Goal: Obtain resource: Download file/media

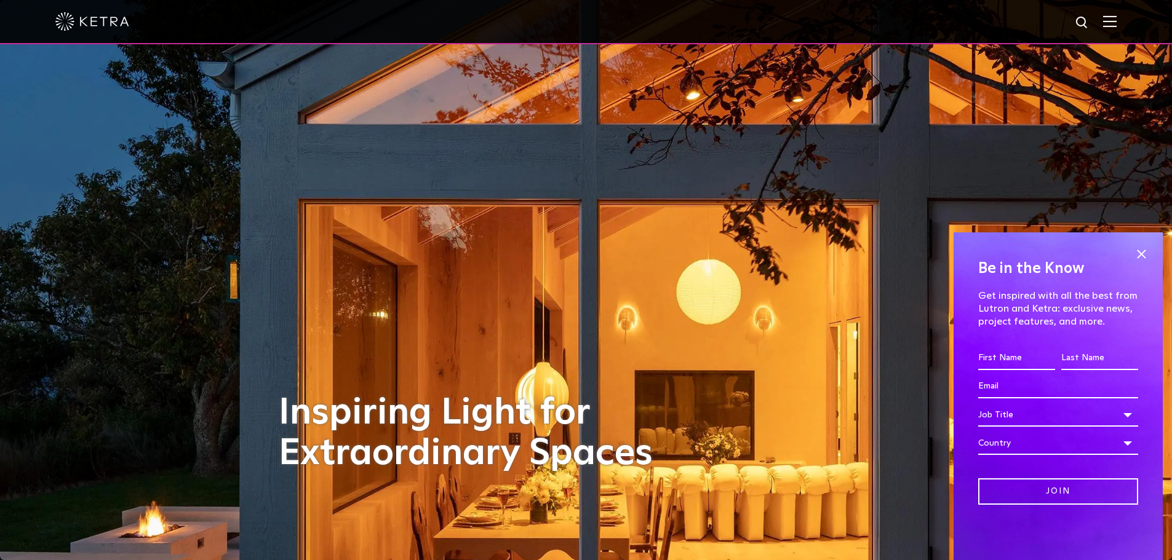
click at [1114, 20] on img at bounding box center [1110, 21] width 14 height 12
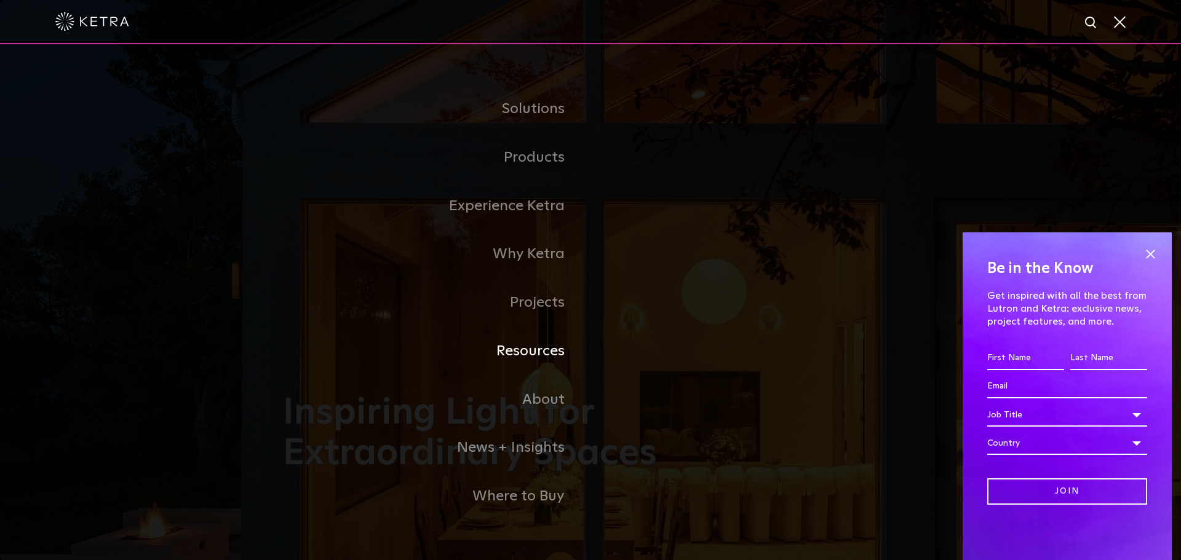
click at [528, 351] on link "Resources" at bounding box center [437, 351] width 308 height 49
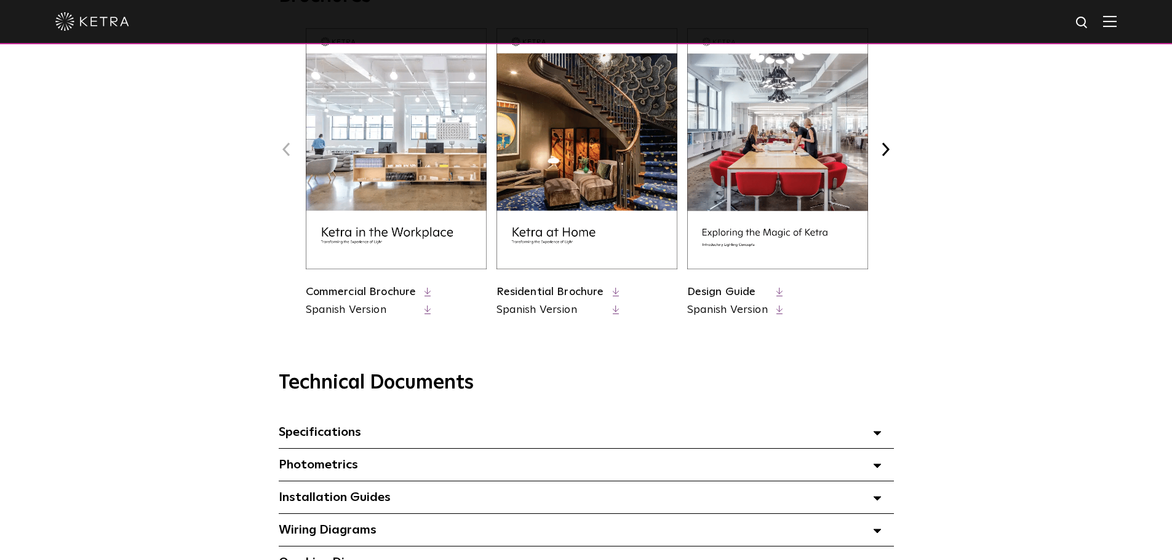
scroll to position [738, 0]
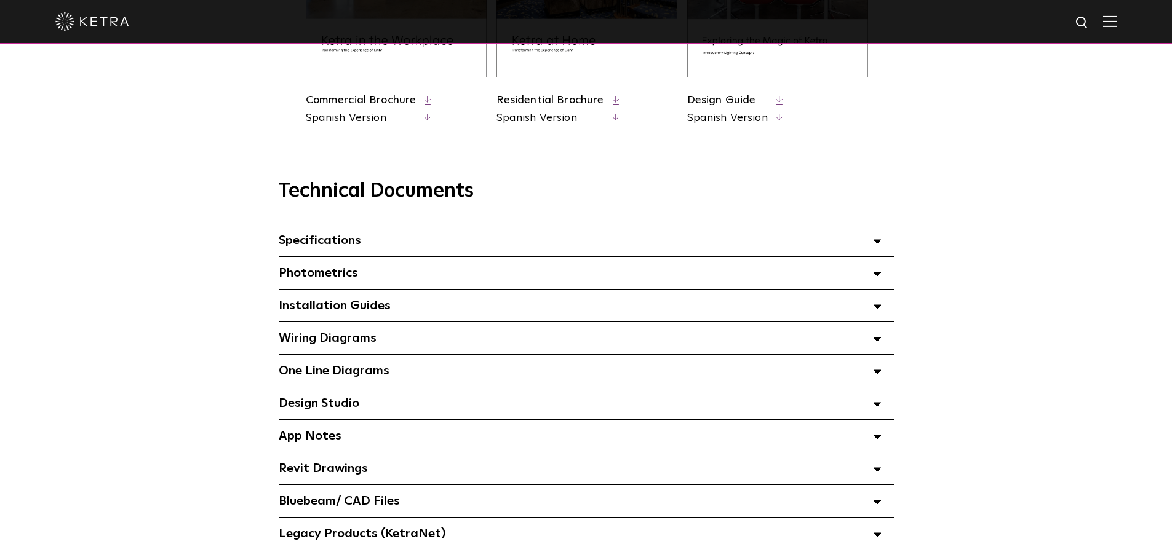
click at [879, 244] on icon at bounding box center [877, 241] width 9 height 4
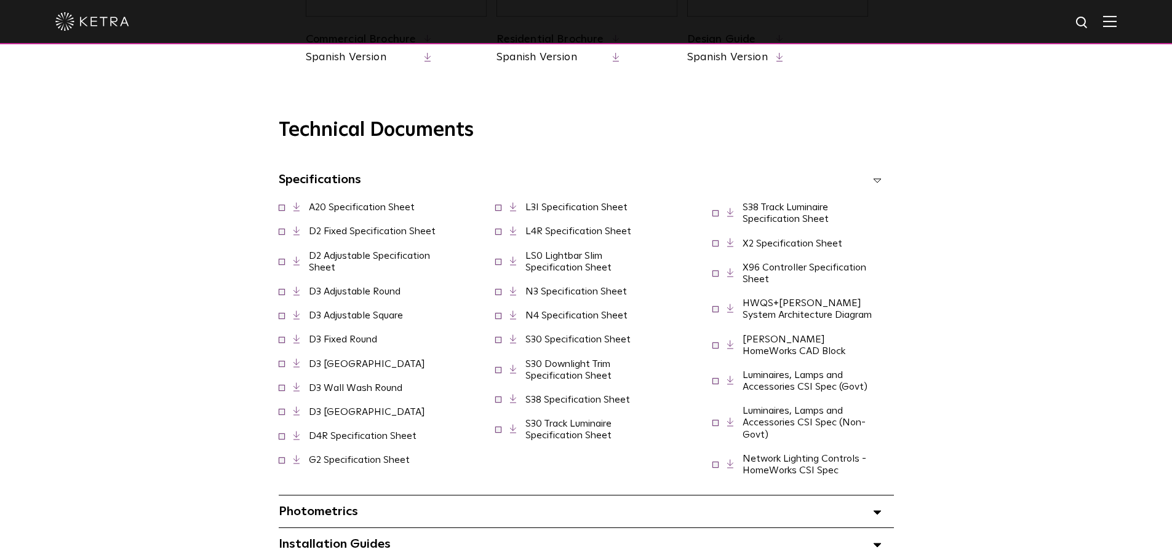
scroll to position [800, 0]
click at [353, 261] on link "D2 Adjustable Specification Sheet" at bounding box center [369, 261] width 121 height 22
click at [783, 245] on link "X2 Specification Sheet" at bounding box center [793, 243] width 100 height 10
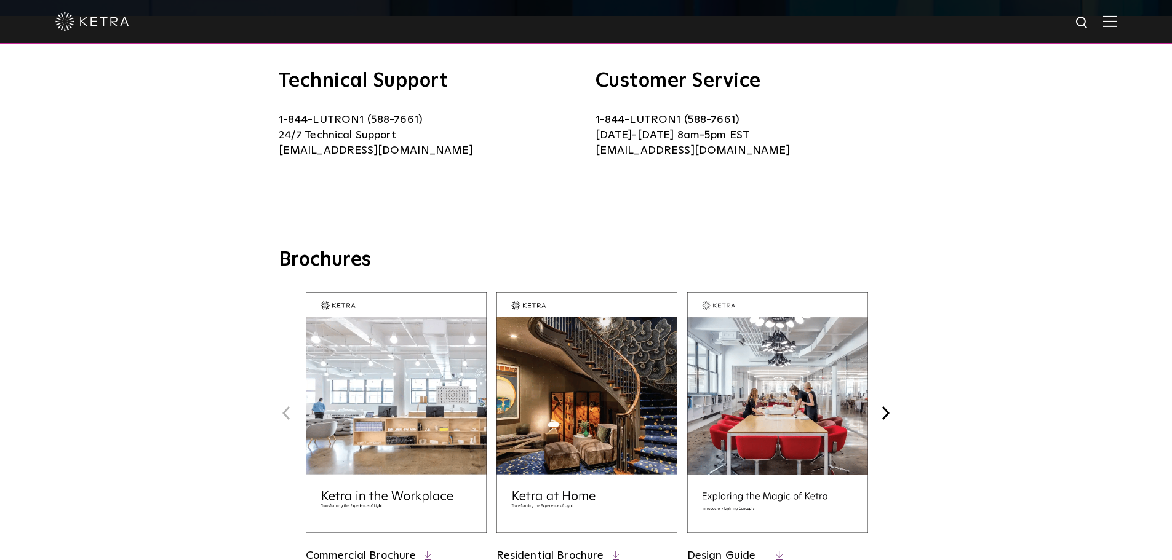
scroll to position [0, 0]
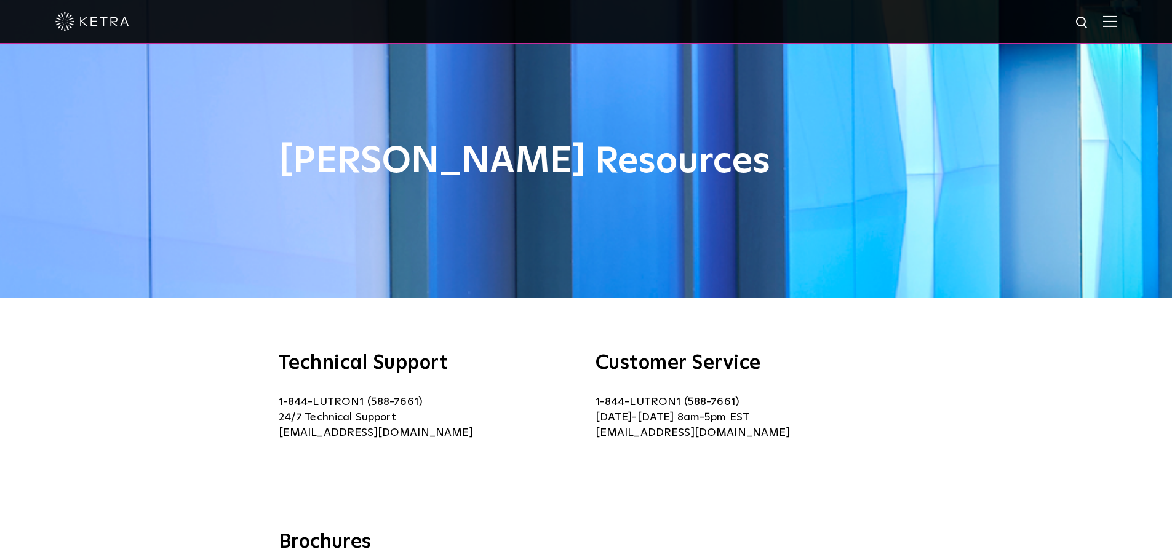
click at [1117, 23] on img at bounding box center [1110, 21] width 14 height 12
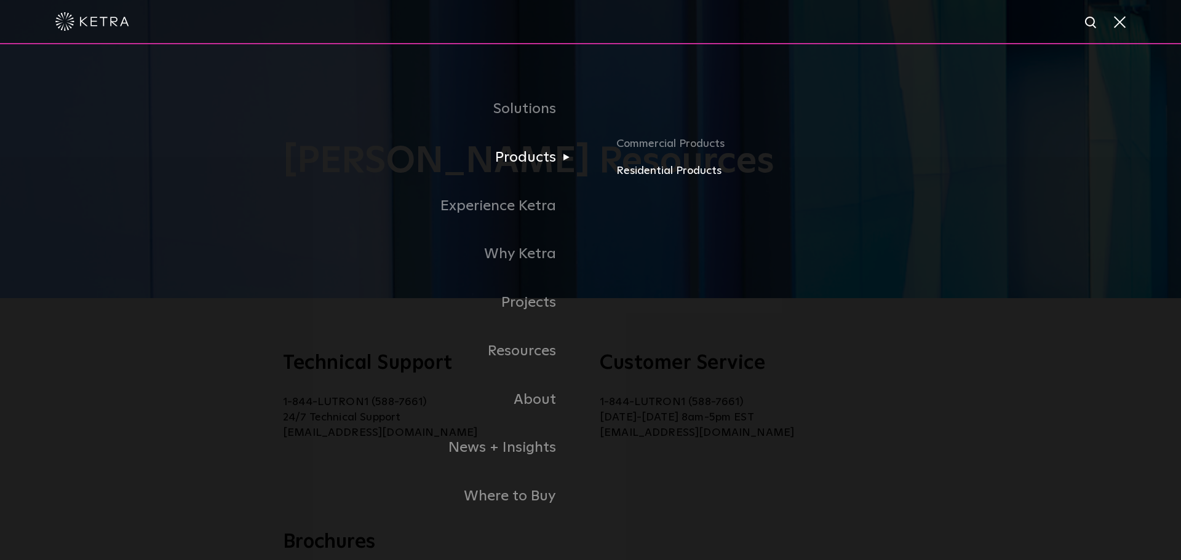
click at [628, 171] on link "Residential Products" at bounding box center [809, 171] width 386 height 18
